Goal: Information Seeking & Learning: Learn about a topic

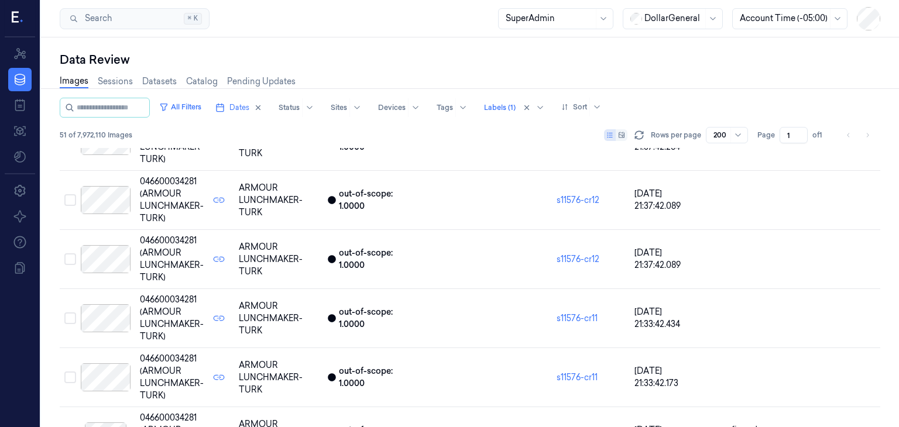
scroll to position [1944, 0]
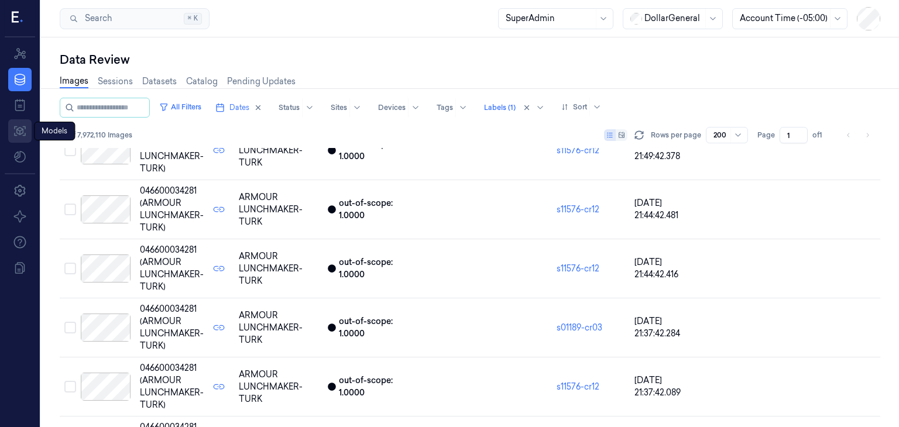
click at [24, 130] on icon at bounding box center [20, 131] width 14 height 14
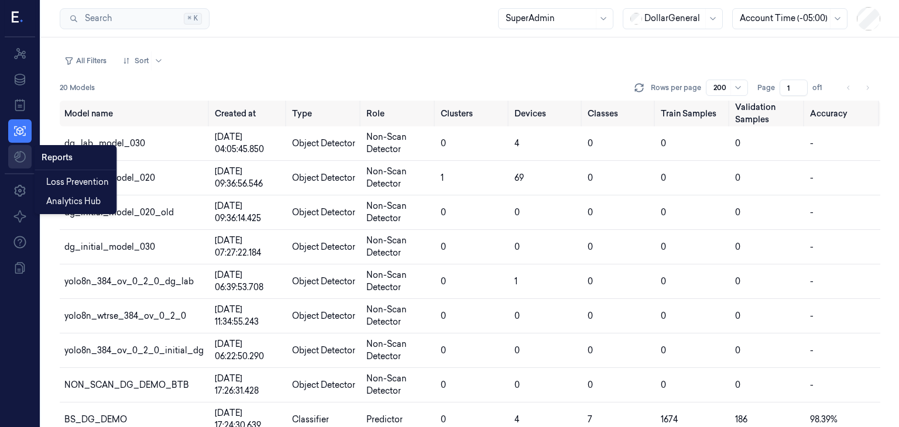
click at [21, 152] on html "Resources Data Jobs Models Settings About Support Documentation Search Search..…" at bounding box center [449, 213] width 899 height 427
click at [82, 180] on span "Loss Prevention" at bounding box center [77, 182] width 63 height 12
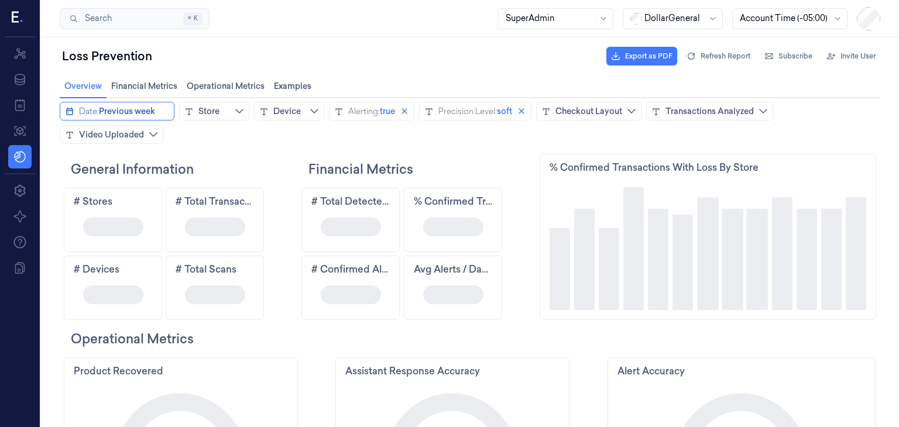
click at [140, 113] on span "Previous week" at bounding box center [127, 111] width 56 height 12
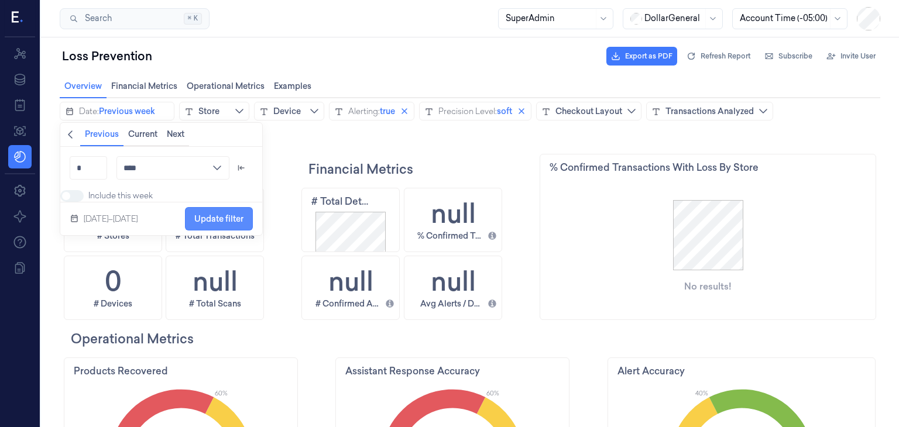
click at [227, 224] on span "Update filter" at bounding box center [218, 218] width 49 height 9
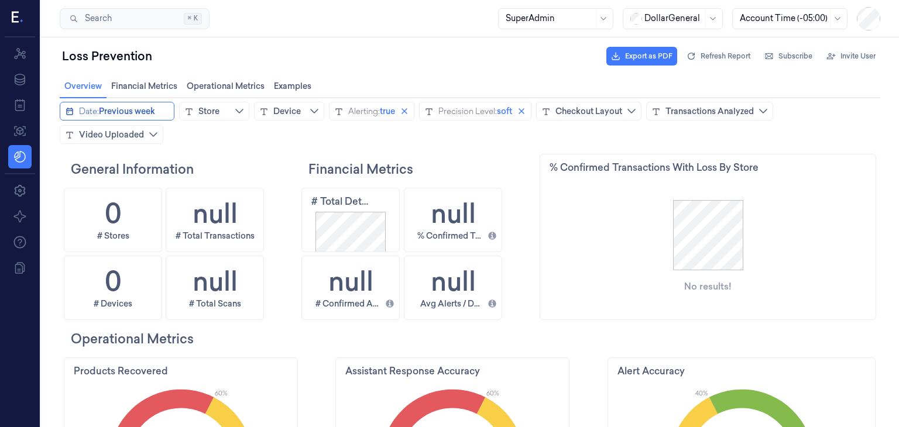
click at [136, 113] on span "Previous week" at bounding box center [127, 111] width 56 height 12
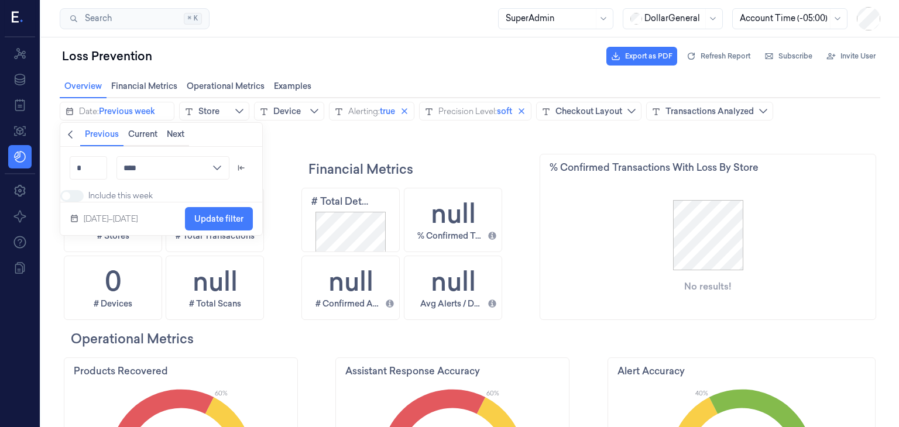
click at [70, 132] on icon "chevronleft icon" at bounding box center [70, 135] width 5 height 8
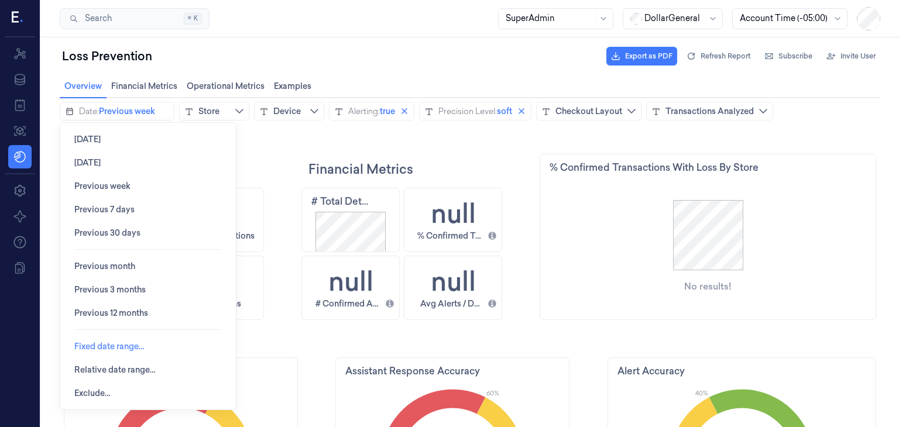
click at [115, 341] on span "Fixed date range…" at bounding box center [109, 346] width 70 height 22
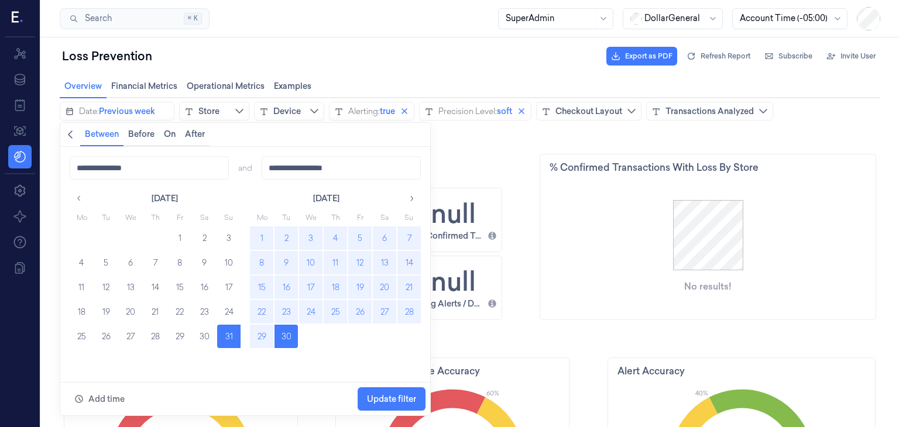
click at [267, 265] on button "8" at bounding box center [261, 262] width 23 height 23
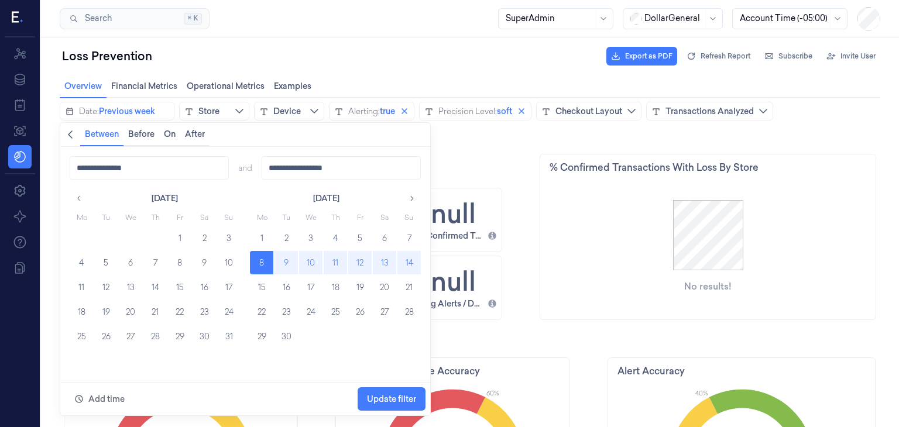
click at [410, 262] on button "14" at bounding box center [408, 262] width 23 height 23
type input "**********"
click at [393, 400] on span "Update filter" at bounding box center [391, 399] width 49 height 9
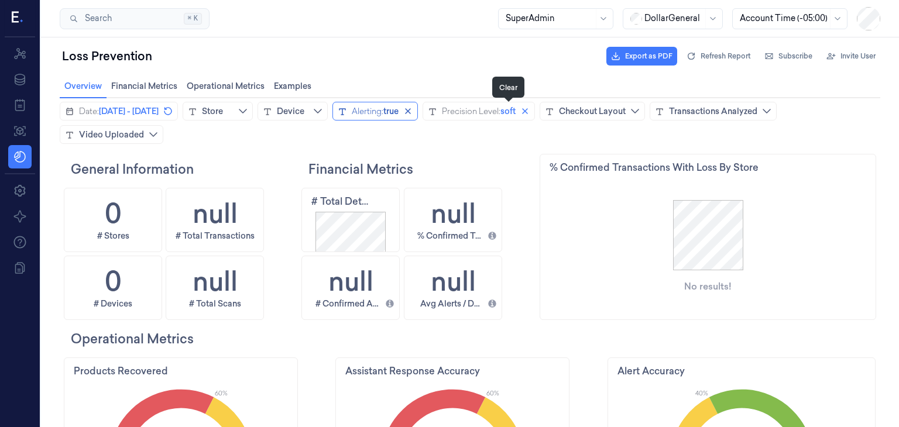
click at [411, 110] on icon "close icon" at bounding box center [408, 111] width 6 height 6
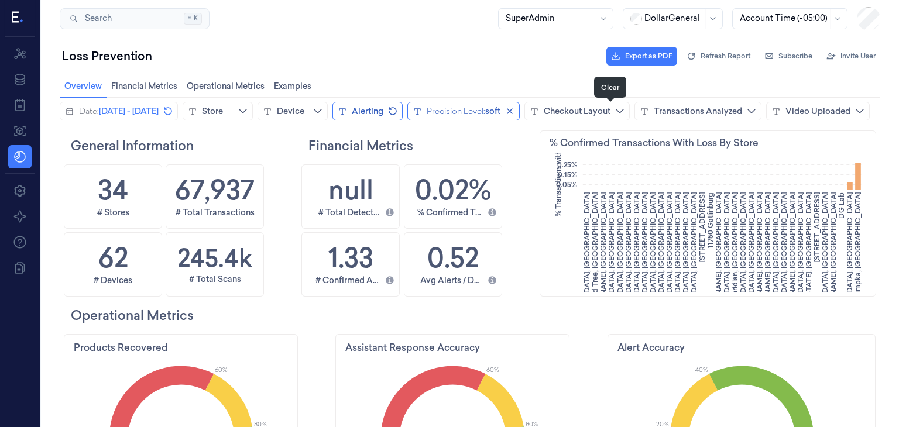
scroll to position [251, 61]
click at [515, 114] on icon "close icon" at bounding box center [509, 111] width 9 height 9
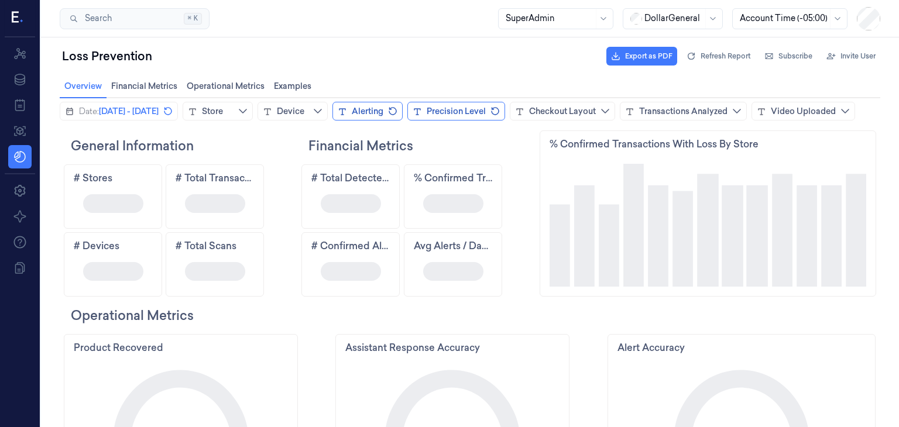
click at [520, 121] on div "Date: [DATE] - [DATE] Store Device Alerting Precision Level Checkout Layout Tra…" at bounding box center [457, 111] width 795 height 19
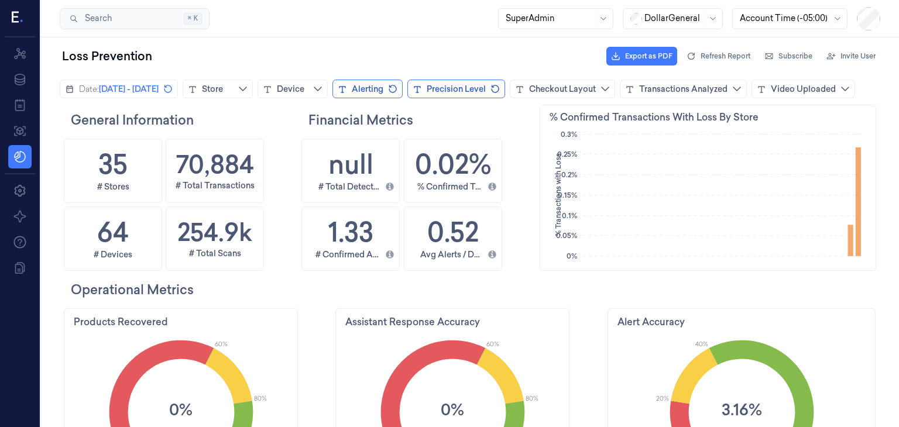
scroll to position [0, 0]
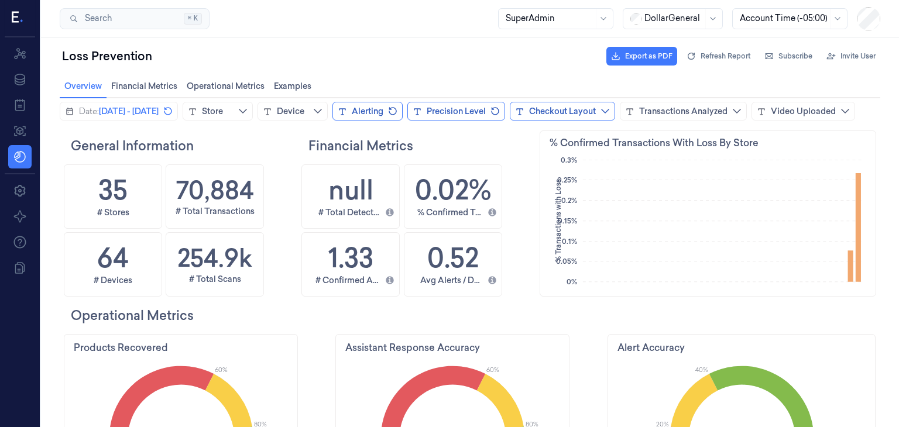
click at [596, 114] on div "Checkout Layout" at bounding box center [562, 111] width 67 height 12
click at [505, 117] on button "Precision Level" at bounding box center [456, 111] width 98 height 19
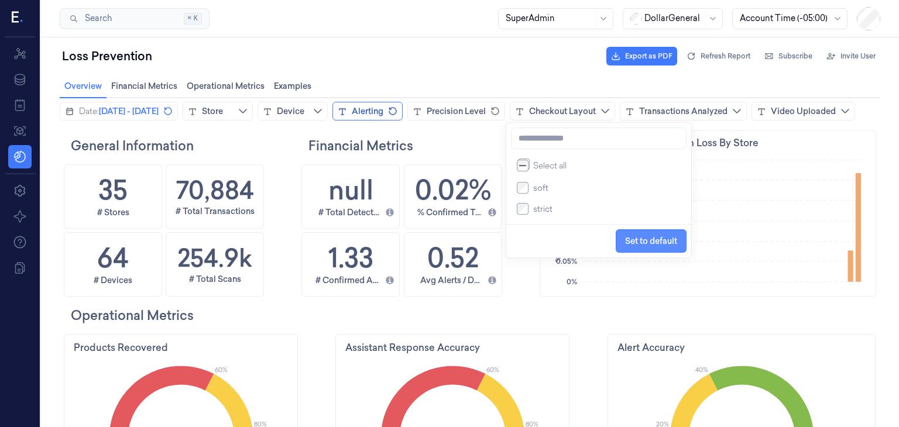
click at [626, 246] on span "Set to default" at bounding box center [651, 240] width 52 height 9
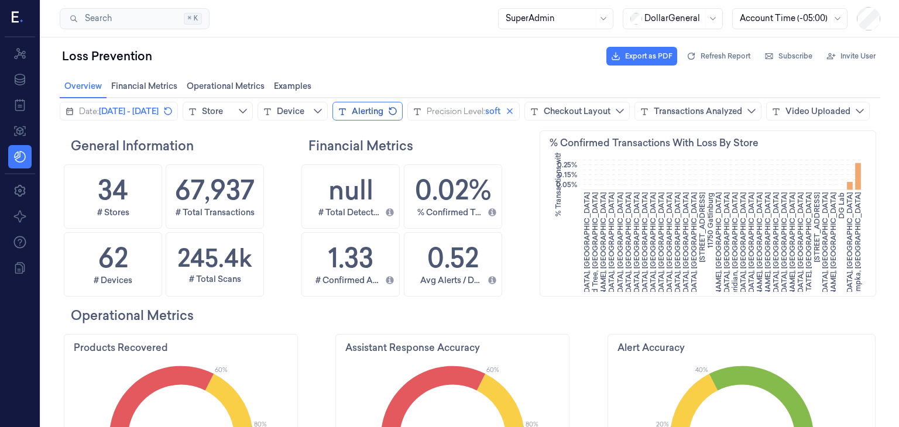
scroll to position [251, 325]
click at [365, 277] on h1 "1.33" at bounding box center [350, 258] width 45 height 38
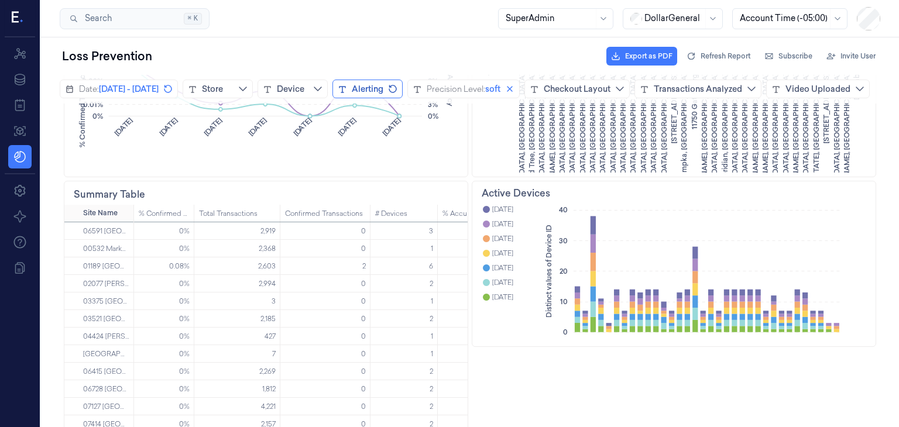
scroll to position [468, 0]
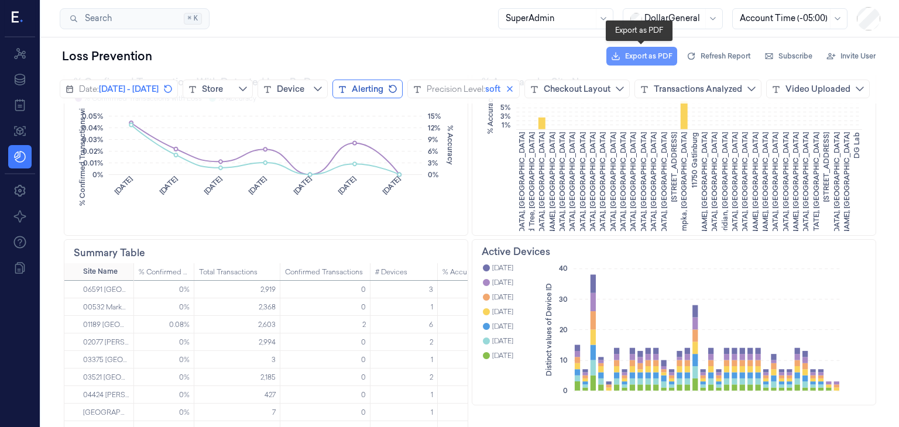
click at [633, 57] on span "Export as PDF" at bounding box center [648, 56] width 47 height 11
